Goal: Information Seeking & Learning: Learn about a topic

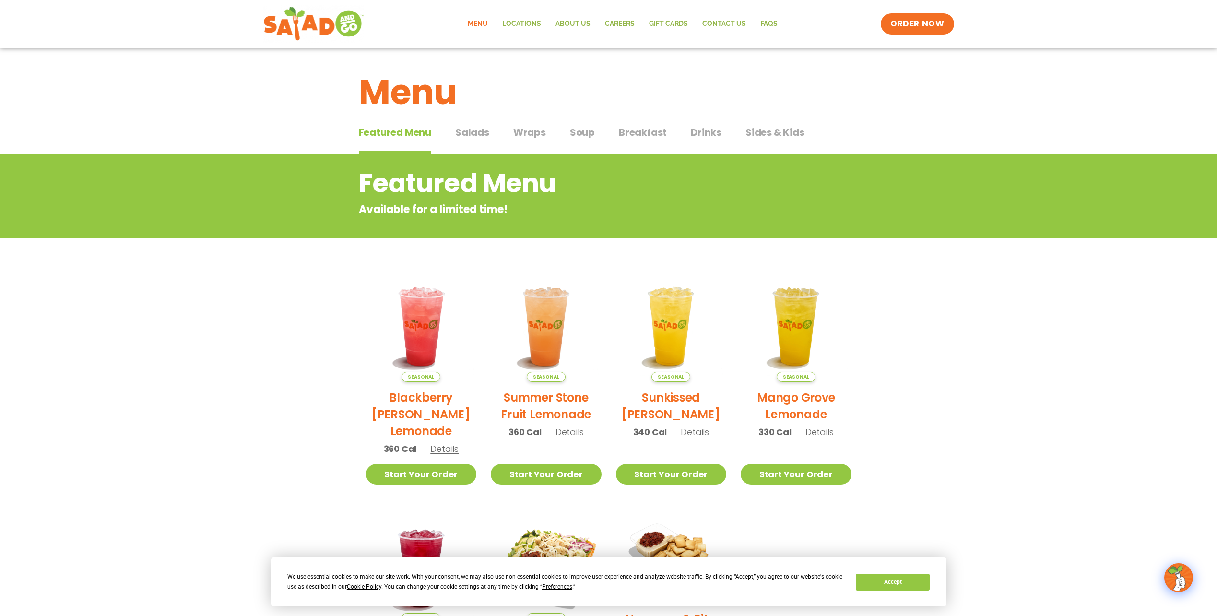
click at [486, 130] on span "Salads" at bounding box center [472, 132] width 34 height 14
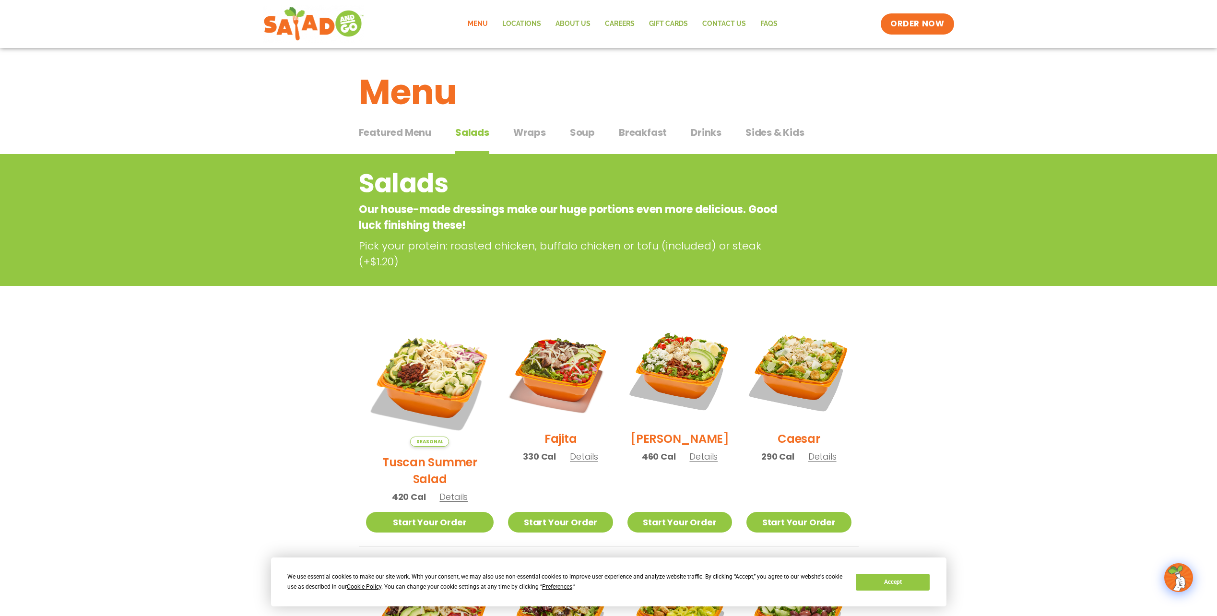
click at [701, 133] on span "Drinks" at bounding box center [706, 132] width 31 height 14
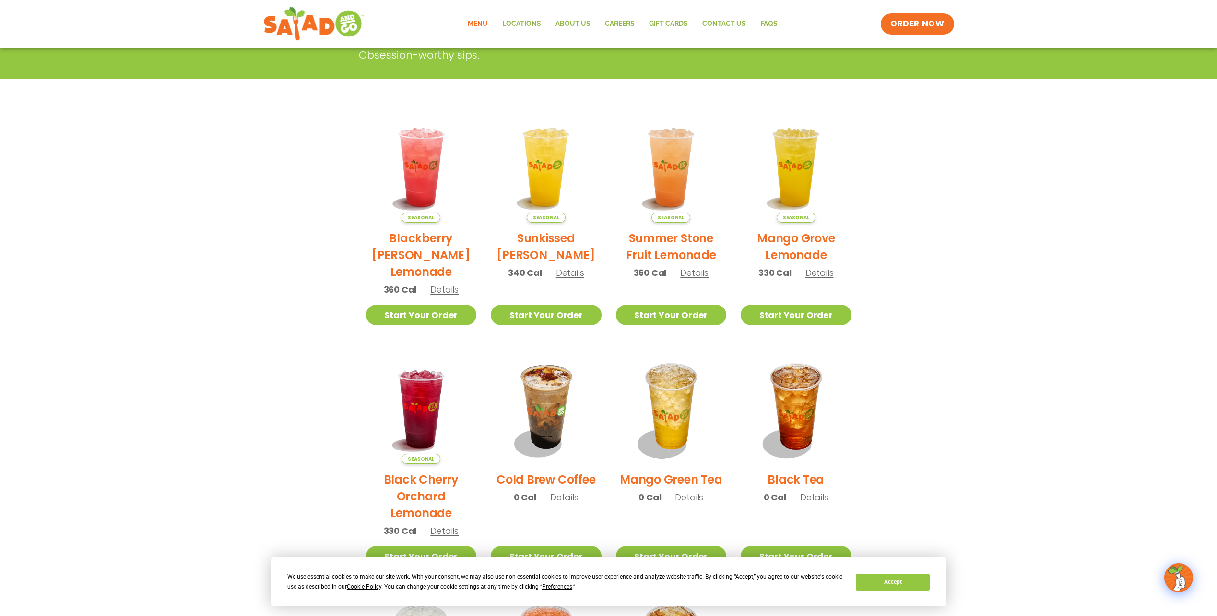
scroll to position [192, 0]
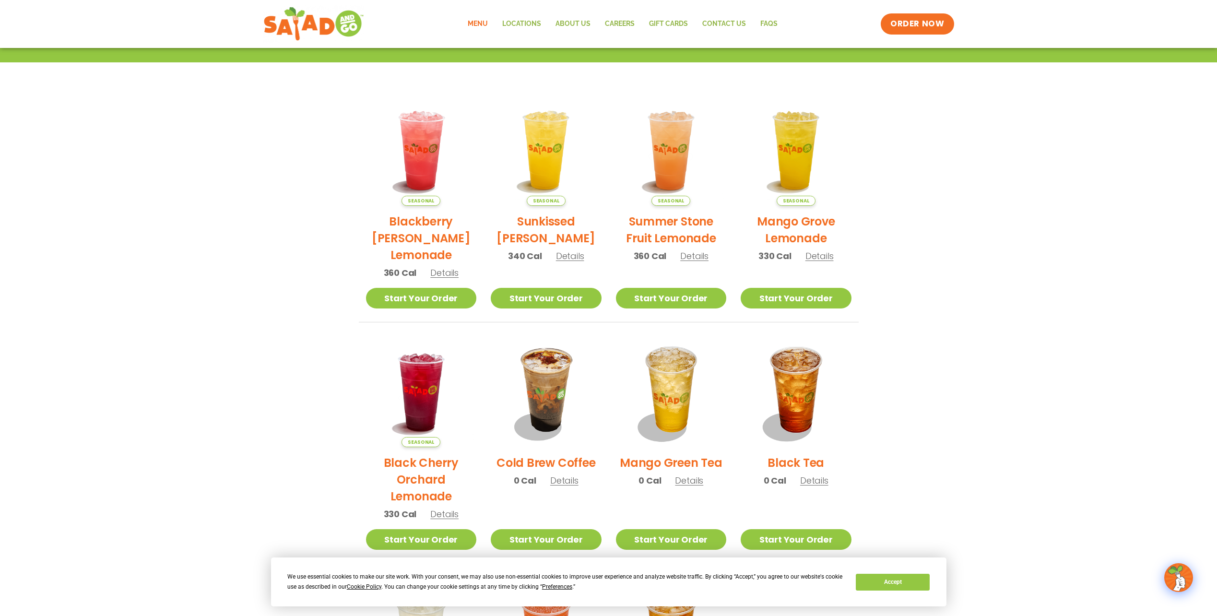
drag, startPoint x: 1146, startPoint y: 348, endPoint x: 1136, endPoint y: 353, distance: 10.7
click at [1146, 348] on section "Drinks House-made to refresh Obsession-worthy sips. Seasonal Blackberry [PERSON…" at bounding box center [608, 375] width 1217 height 827
drag, startPoint x: 1165, startPoint y: 160, endPoint x: 1024, endPoint y: 199, distance: 146.2
click at [1165, 160] on section "Drinks House-made to refresh Obsession-worthy sips. Seasonal Blackberry [PERSON…" at bounding box center [608, 375] width 1217 height 827
click at [227, 172] on section "Drinks House-made to refresh Obsession-worthy sips. Seasonal Blackberry [PERSON…" at bounding box center [608, 375] width 1217 height 827
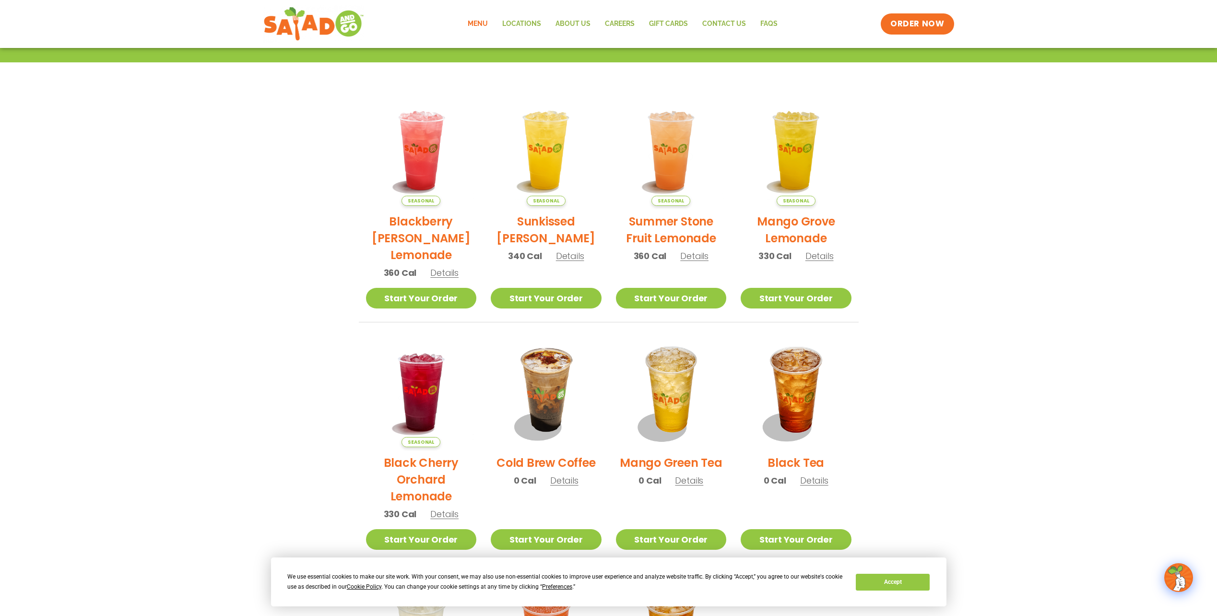
drag, startPoint x: 1035, startPoint y: 143, endPoint x: 938, endPoint y: 152, distance: 97.4
click at [1035, 143] on section "Drinks House-made to refresh Obsession-worthy sips. Seasonal Blackberry [PERSON…" at bounding box center [608, 375] width 1217 height 827
